Goal: Task Accomplishment & Management: Use online tool/utility

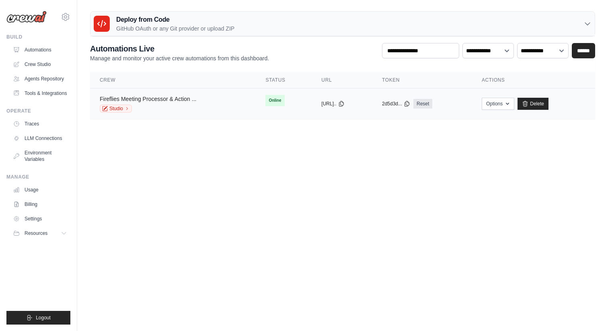
click at [167, 101] on link "Fireflies Meeting Processor & Action ..." at bounding box center [148, 99] width 96 height 6
click at [190, 168] on body "fernandochucre@bcexecutiveassistance.com Settings Build Automations" at bounding box center [304, 165] width 608 height 331
click at [186, 97] on link "Fireflies Meeting Processor & Action ..." at bounding box center [148, 99] width 96 height 6
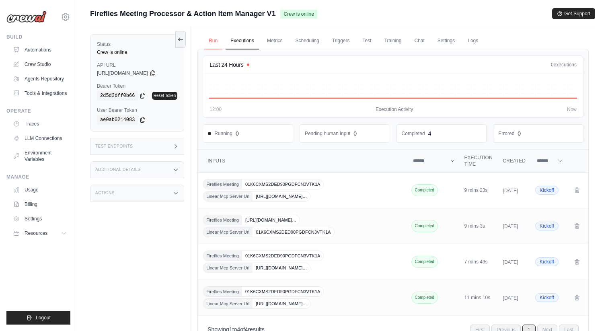
click at [209, 38] on link "Run" at bounding box center [213, 41] width 18 height 17
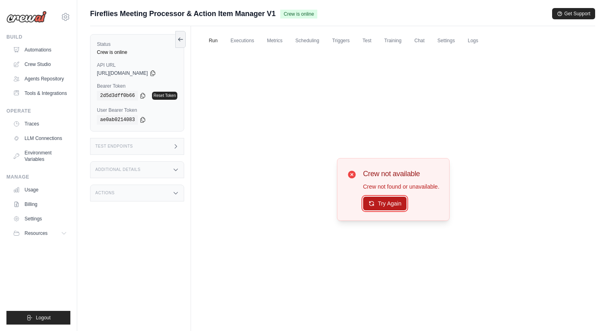
click at [373, 201] on button "Try Again" at bounding box center [385, 204] width 44 height 14
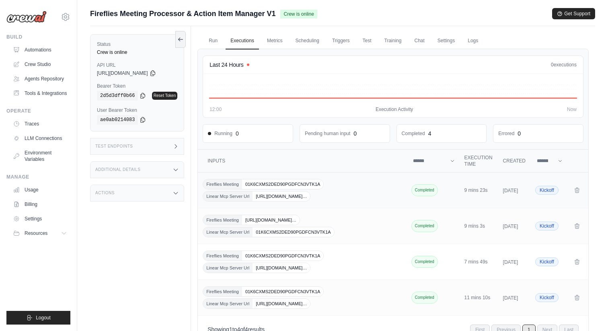
drag, startPoint x: 258, startPoint y: 196, endPoint x: 387, endPoint y: 197, distance: 128.6
click at [387, 197] on div "Fireflies Meeting 01K6CXMS2DED90PGDFCN3VTK1A Linear Mcp Server Url https://mcp.…" at bounding box center [303, 190] width 200 height 23
copy span "https://mcp.composio.dev/composio/server/ffaa1234…"
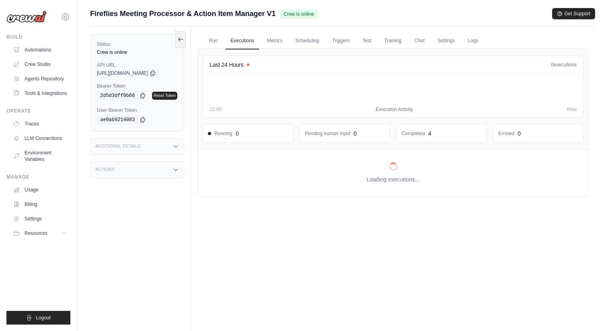
click at [374, 148] on div "Last 24 Hours 0 executions 12:00 Execution Activity Now Running 0 Pending human…" at bounding box center [393, 99] width 390 height 100
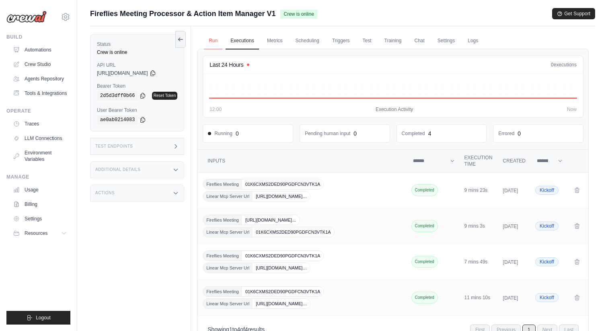
click at [215, 42] on link "Run" at bounding box center [213, 41] width 18 height 17
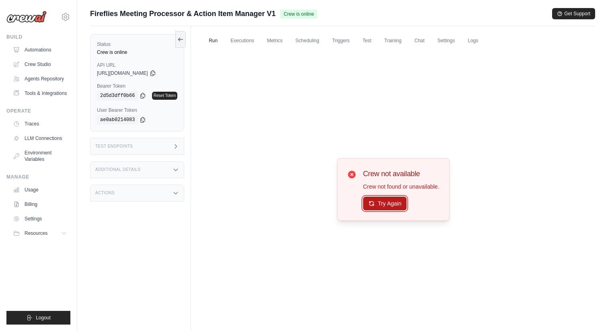
click at [365, 207] on button "Try Again" at bounding box center [385, 204] width 44 height 14
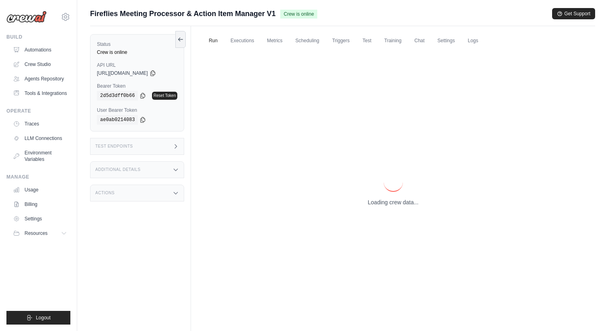
click at [164, 148] on div "Test Endpoints" at bounding box center [137, 146] width 94 height 17
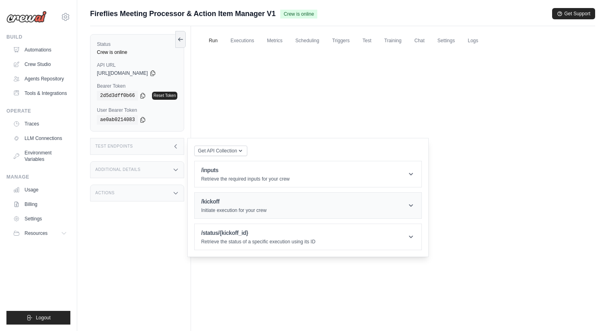
click at [281, 200] on header "/kickoff Initiate execution for your crew" at bounding box center [308, 206] width 227 height 26
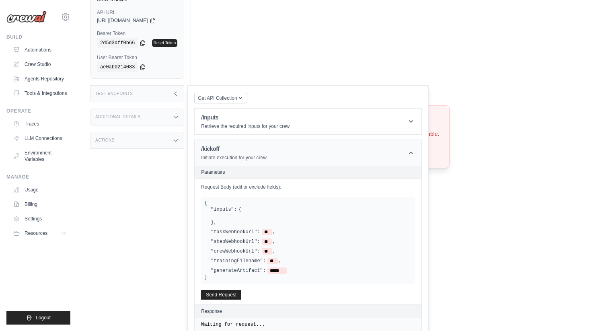
scroll to position [67, 0]
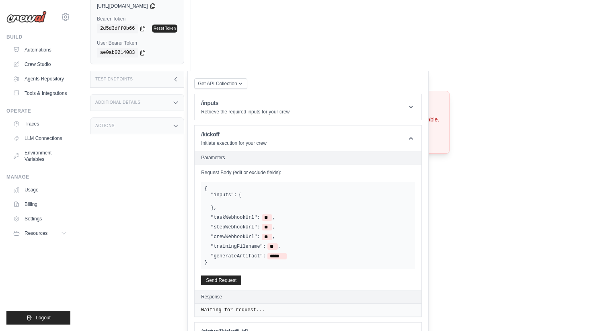
click at [260, 123] on div "Get API Collection Postman API Collection /inputs Retrieve the required inputs …" at bounding box center [307, 213] width 227 height 271
click at [268, 116] on header "/inputs Retrieve the required inputs for your crew" at bounding box center [308, 107] width 227 height 26
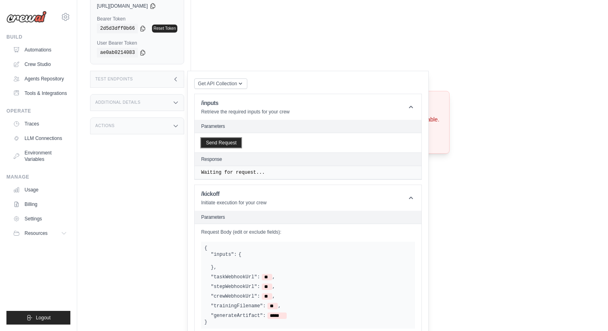
drag, startPoint x: 231, startPoint y: 142, endPoint x: 270, endPoint y: 143, distance: 39.0
click at [270, 143] on div "Send Request" at bounding box center [308, 142] width 227 height 19
click at [268, 143] on div "Send Request" at bounding box center [308, 142] width 227 height 19
click at [226, 143] on button "Send Request" at bounding box center [221, 142] width 40 height 10
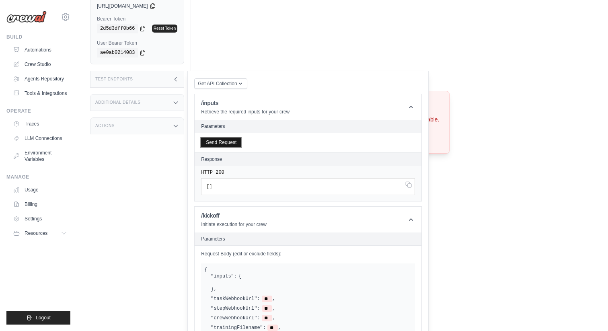
click at [227, 143] on button "Send Request" at bounding box center [221, 142] width 40 height 10
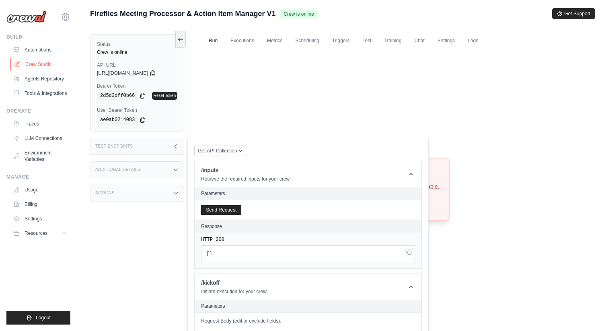
click at [49, 64] on link "Crew Studio" at bounding box center [40, 64] width 61 height 13
click at [218, 40] on link "Run" at bounding box center [213, 41] width 18 height 17
click at [246, 39] on link "Executions" at bounding box center [241, 41] width 33 height 17
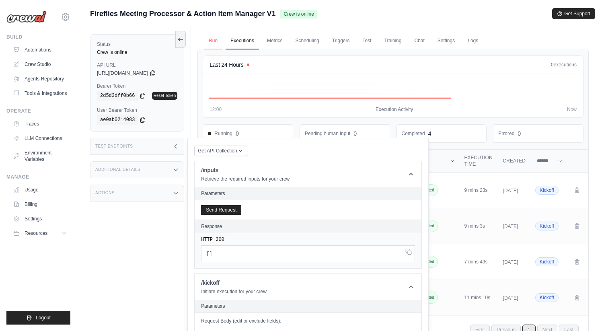
click at [213, 35] on link "Run" at bounding box center [213, 41] width 18 height 17
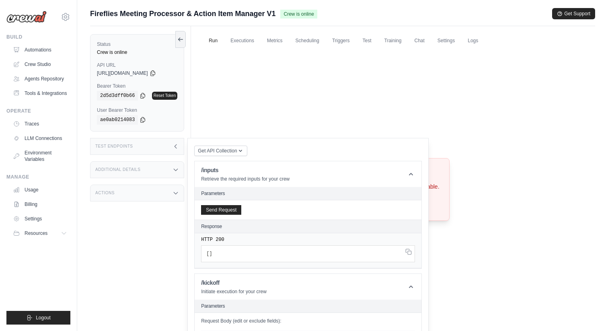
click at [256, 113] on div "Crew not available Crew not found or unavailable. Try Again" at bounding box center [392, 189] width 391 height 281
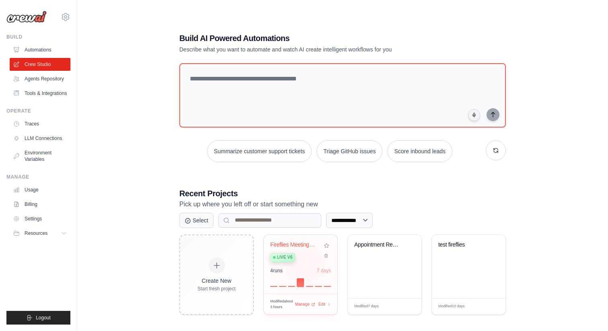
click at [304, 263] on div "Fireflies Meeting Processor & Actio... Live v6" at bounding box center [294, 253] width 49 height 25
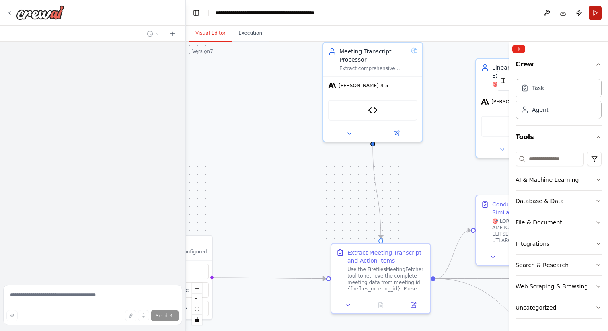
click at [594, 10] on button "Run" at bounding box center [594, 13] width 13 height 14
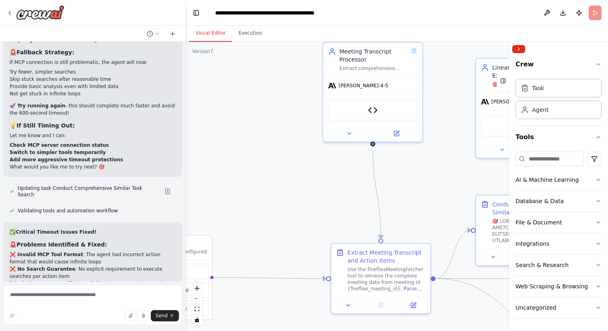
scroll to position [31174, 0]
click at [259, 193] on body "I need a agent that will get a fireflies meeting and will process it. I have a …" at bounding box center [304, 165] width 608 height 331
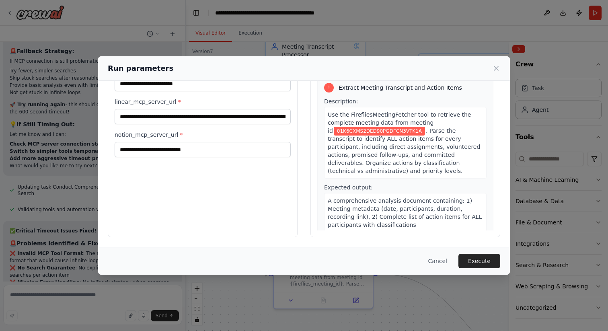
scroll to position [0, 0]
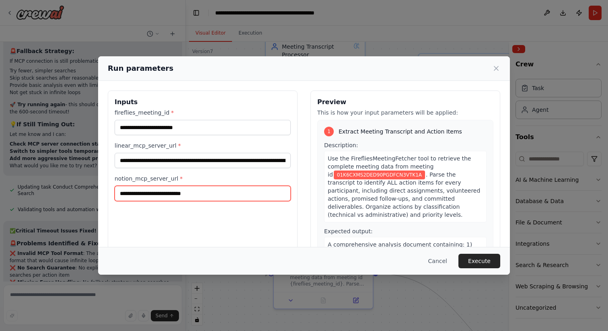
click at [258, 193] on input "notion_mcp_server_url *" at bounding box center [203, 193] width 176 height 15
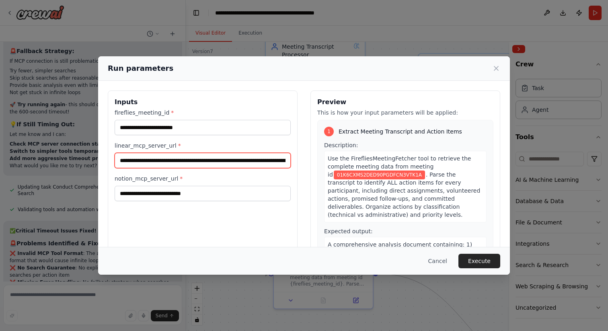
click at [210, 158] on input "**********" at bounding box center [203, 160] width 176 height 15
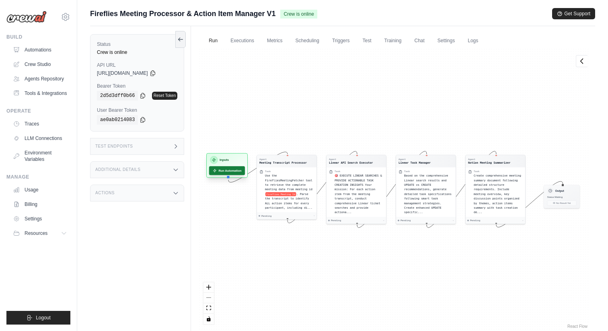
click at [227, 172] on button "Run Automation" at bounding box center [227, 170] width 36 height 9
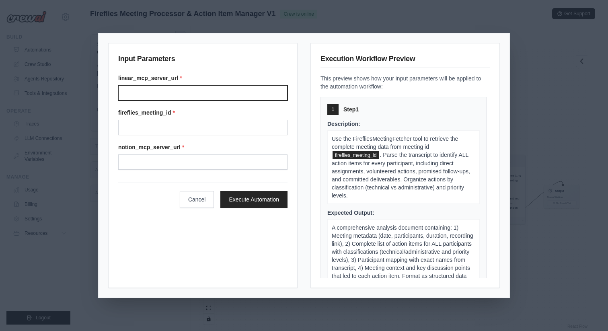
click at [191, 94] on input "Linear mcp server url" at bounding box center [202, 92] width 169 height 15
paste input "**********"
type input "**********"
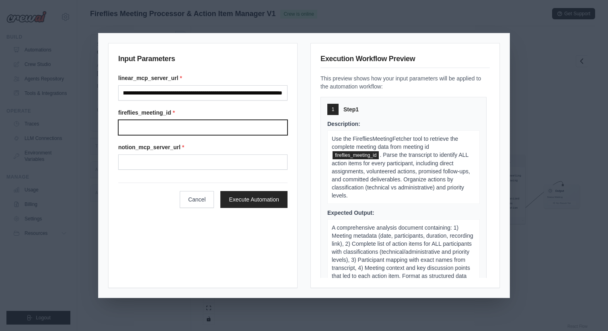
scroll to position [0, 0]
click at [195, 131] on input "Fireflies meeting" at bounding box center [202, 127] width 169 height 15
paste input "**********"
type input "**********"
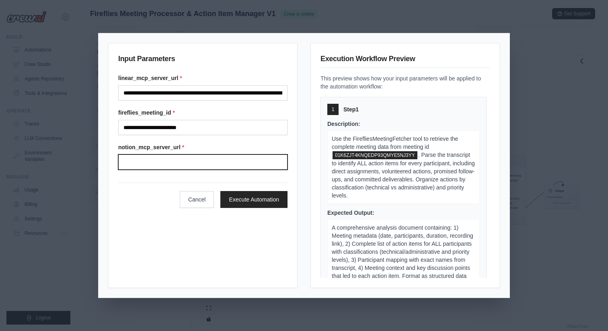
click at [196, 163] on input "Notion mcp server url" at bounding box center [202, 161] width 169 height 15
paste input "**********"
type input "**********"
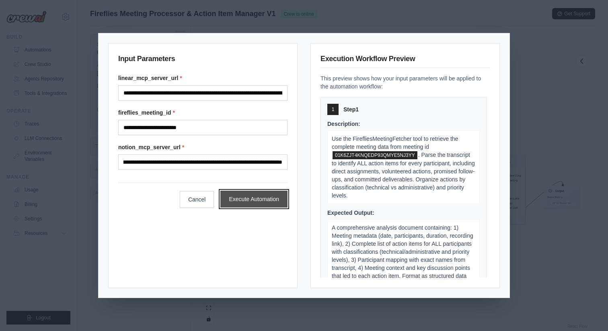
scroll to position [0, 0]
click at [257, 200] on button "Execute Automation" at bounding box center [253, 199] width 67 height 17
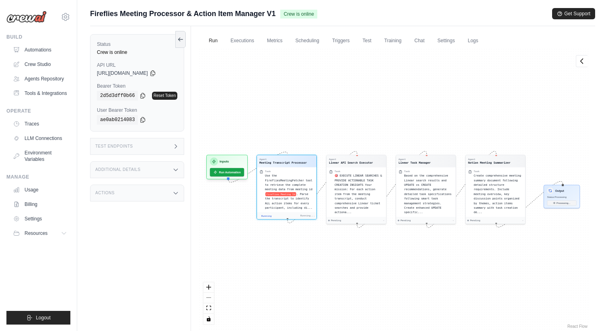
click at [267, 104] on div "Agent Meeting Transcript Processor Task Use the FirefliesMeetingFetcher tool to…" at bounding box center [392, 189] width 391 height 281
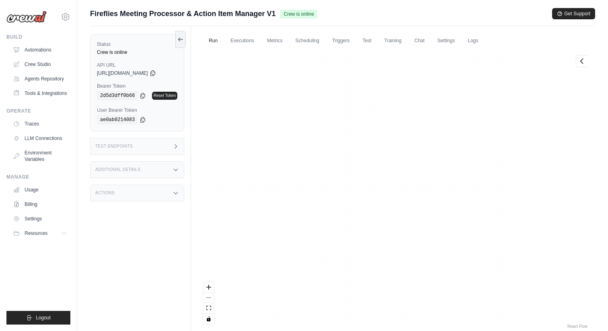
scroll to position [20869, 0]
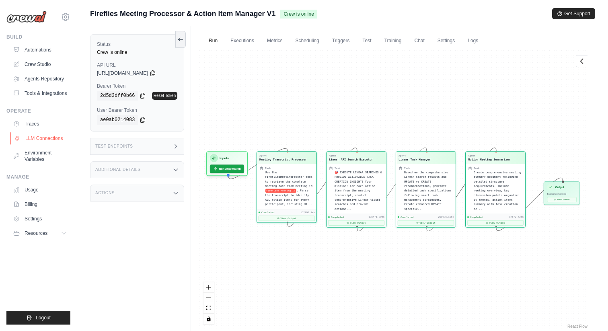
click at [38, 144] on link "LLM Connections" at bounding box center [40, 138] width 61 height 13
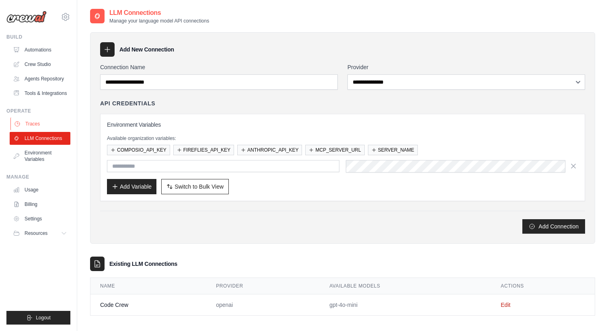
click at [34, 130] on link "Traces" at bounding box center [40, 123] width 61 height 13
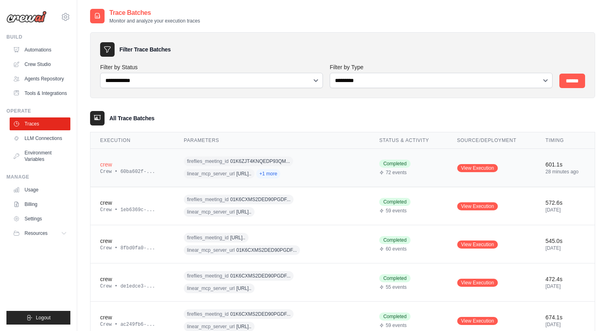
click at [129, 166] on div "crew" at bounding box center [132, 164] width 64 height 8
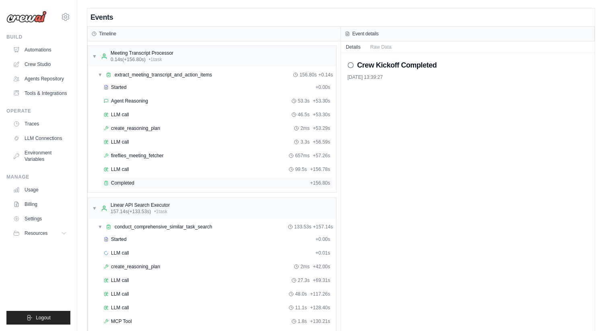
click at [206, 184] on div "Completed" at bounding box center [205, 183] width 203 height 6
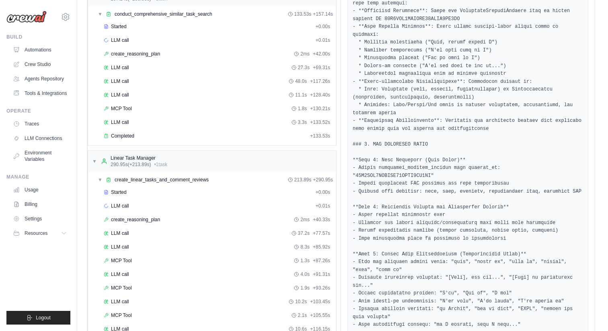
scroll to position [164, 0]
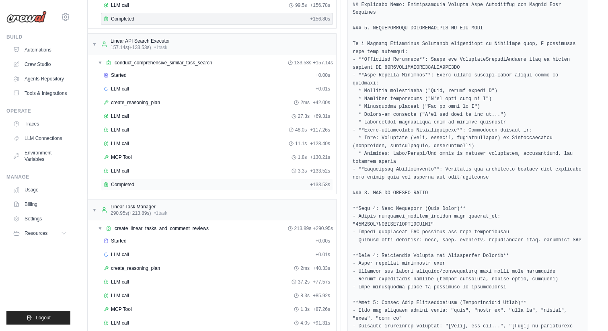
click at [251, 182] on div "Completed" at bounding box center [205, 184] width 203 height 6
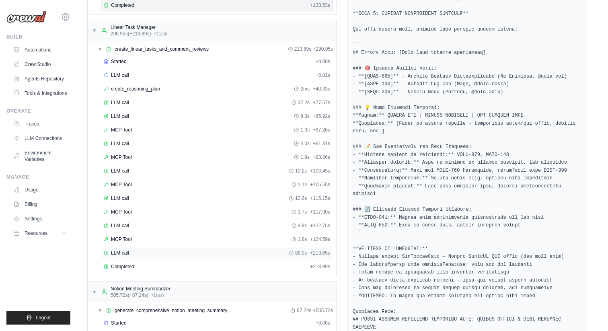
scroll to position [367, 0]
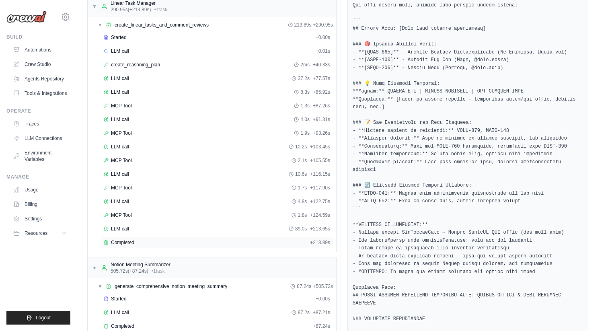
click at [142, 239] on div "Completed" at bounding box center [205, 242] width 203 height 6
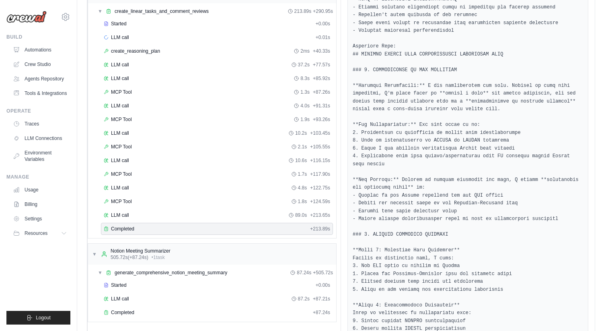
scroll to position [381, 0]
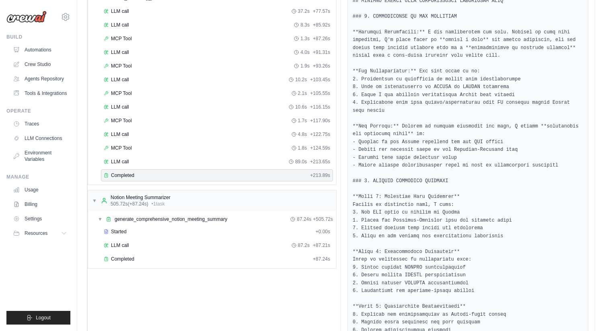
scroll to position [453, 0]
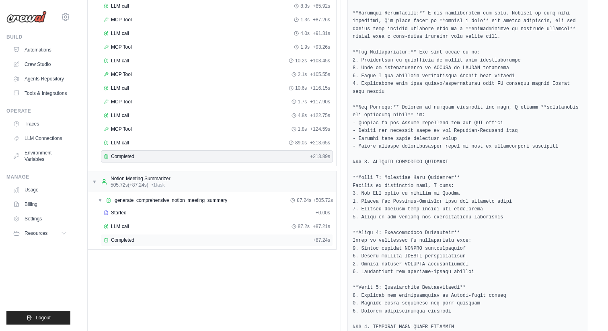
click at [213, 240] on div "Completed" at bounding box center [207, 240] width 206 height 6
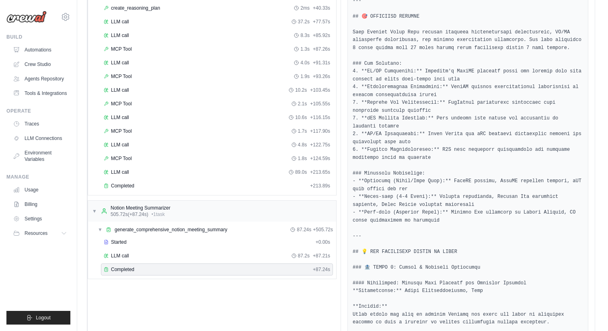
scroll to position [397, 0]
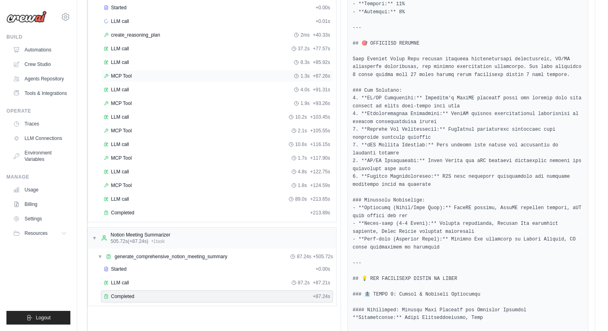
click at [145, 74] on div "MCP Tool 1.3s + 87.26s" at bounding box center [217, 76] width 226 height 6
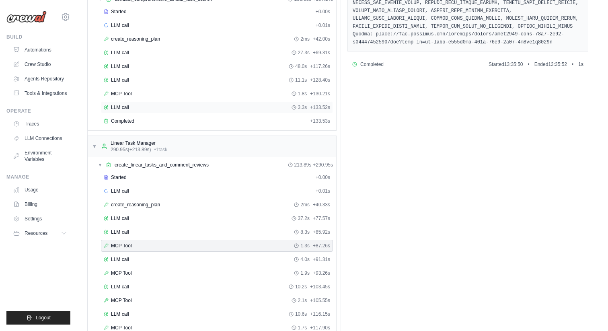
scroll to position [230, 0]
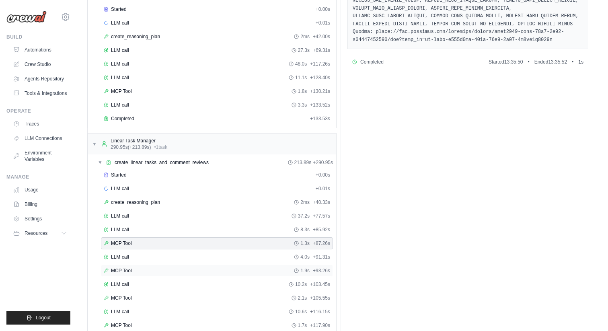
click at [132, 266] on div "MCP Tool 1.9s + 93.26s" at bounding box center [217, 270] width 232 height 12
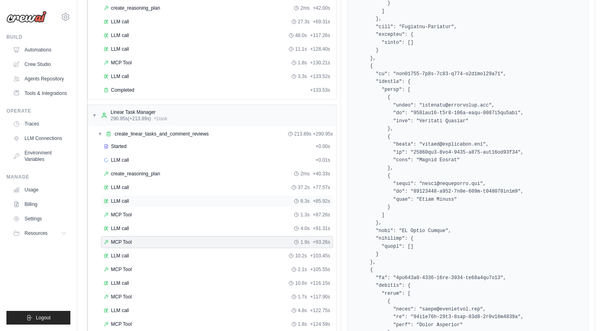
scroll to position [289, 0]
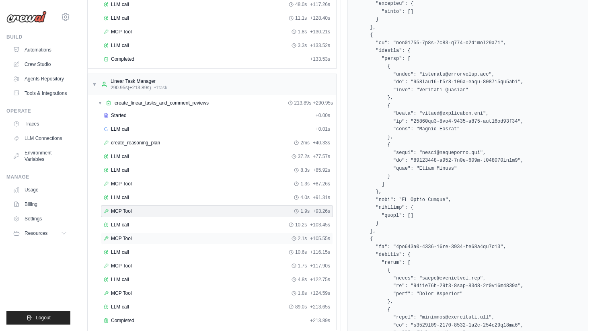
click at [148, 235] on div "MCP Tool 2.1s + 105.55s" at bounding box center [217, 238] width 226 height 6
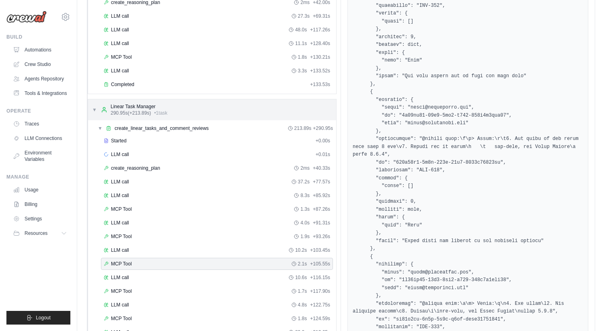
scroll to position [282, 0]
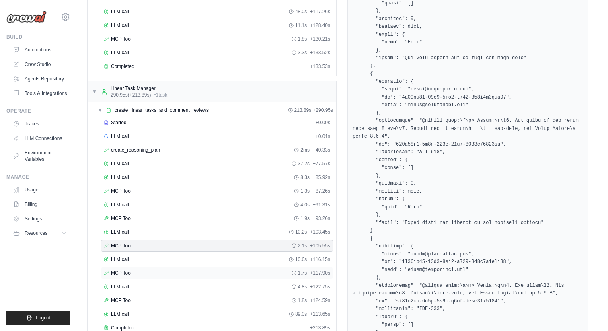
click at [187, 268] on div "MCP Tool 1.7s + 117.90s" at bounding box center [217, 273] width 232 height 12
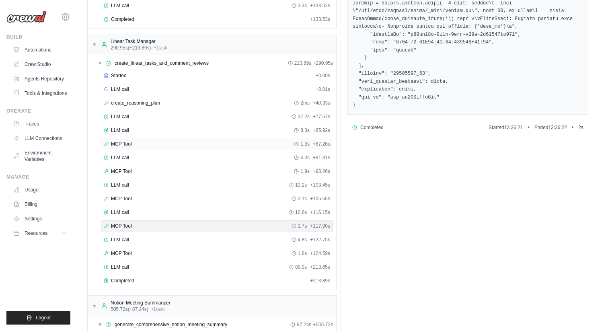
scroll to position [336, 0]
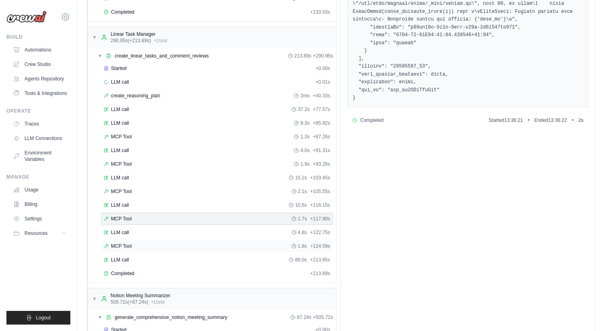
click at [140, 245] on div "MCP Tool 1.8s + 124.59s" at bounding box center [217, 246] width 226 height 6
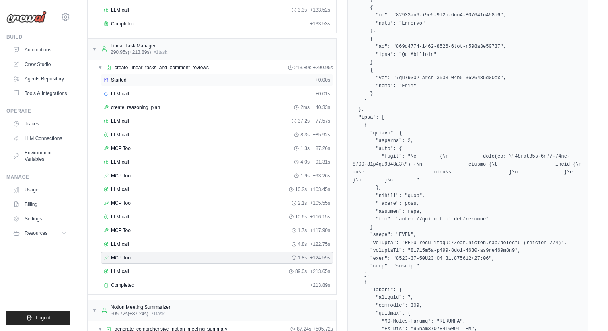
scroll to position [398, 0]
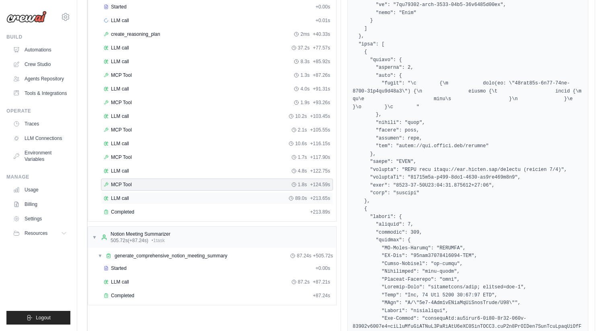
click at [127, 201] on span "LLM call" at bounding box center [120, 198] width 18 height 6
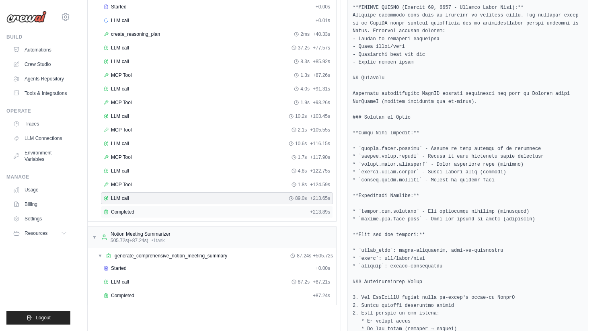
click at [145, 207] on div "Completed + 213.89s" at bounding box center [217, 212] width 232 height 12
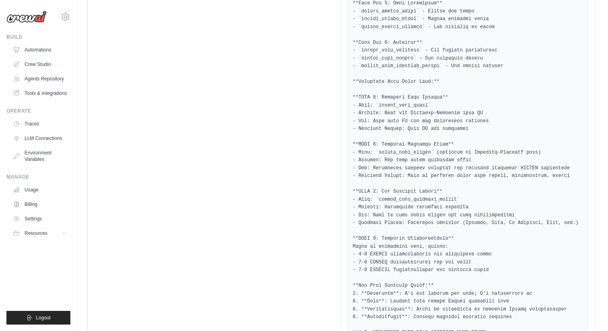
scroll to position [0, 0]
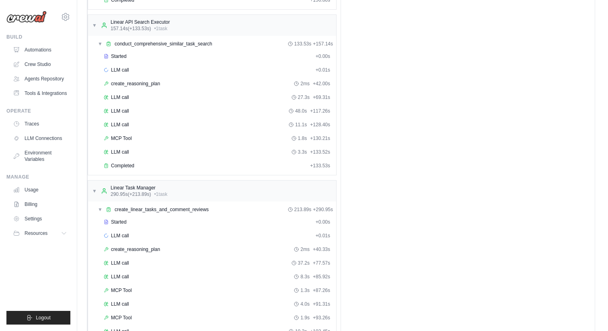
scroll to position [283, 0]
